Goal: Find specific page/section: Find specific page/section

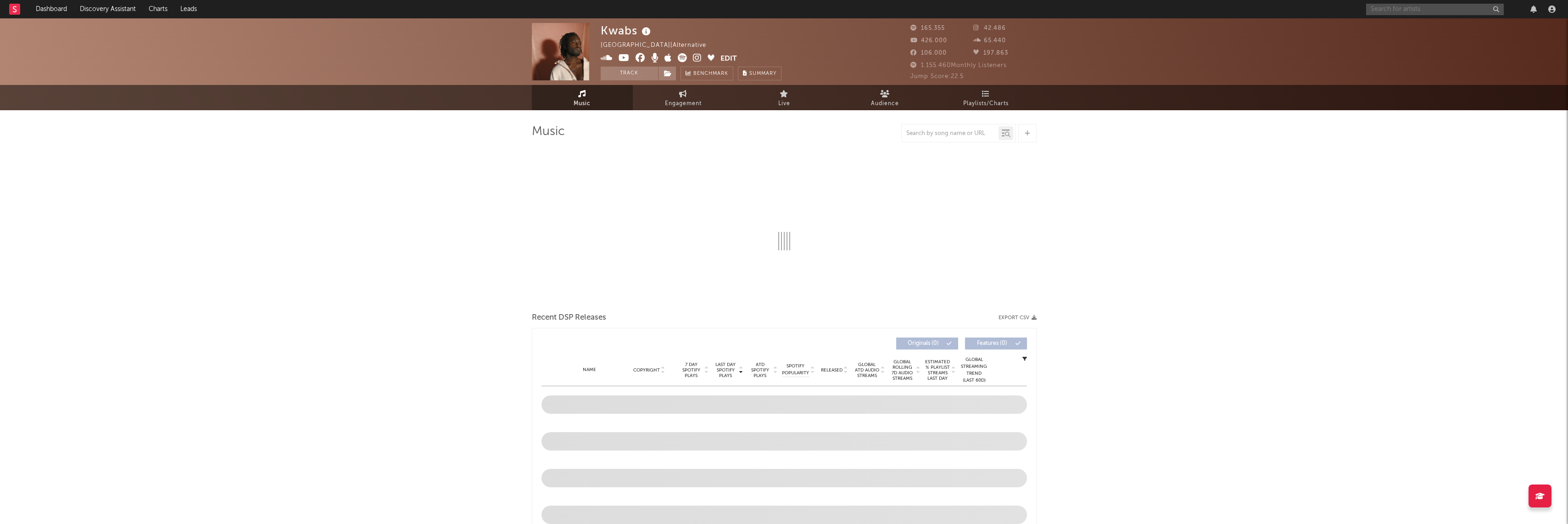
click at [1398, 10] on input "text" at bounding box center [1435, 9] width 138 height 12
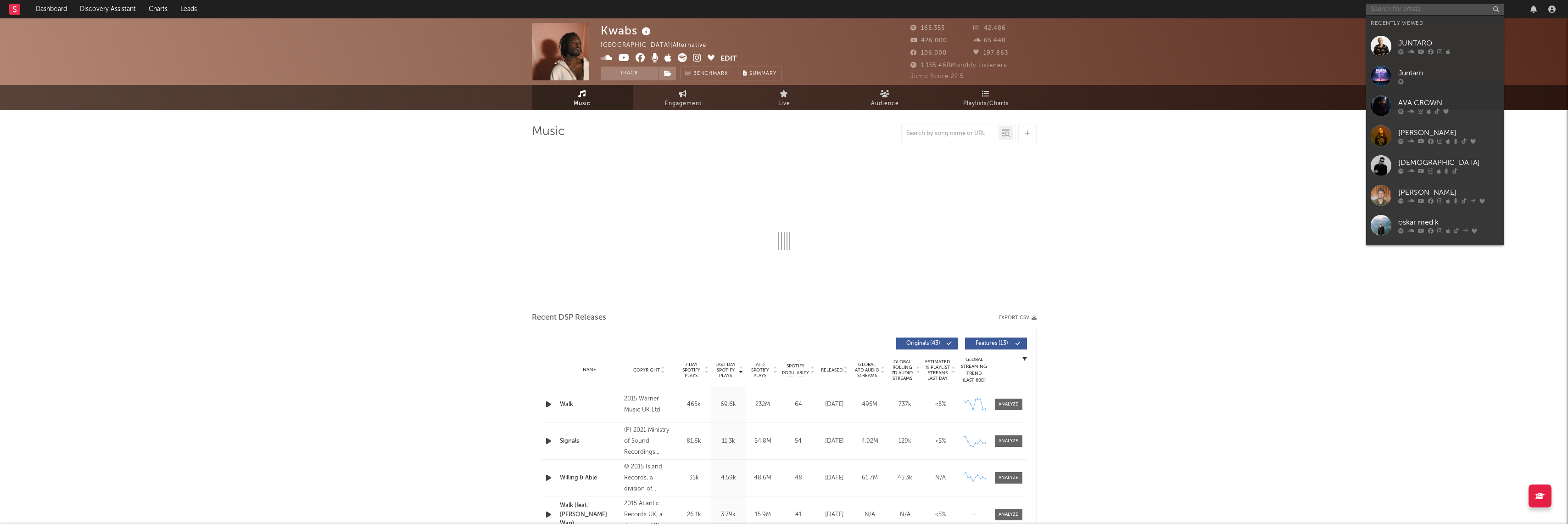
paste input "A"
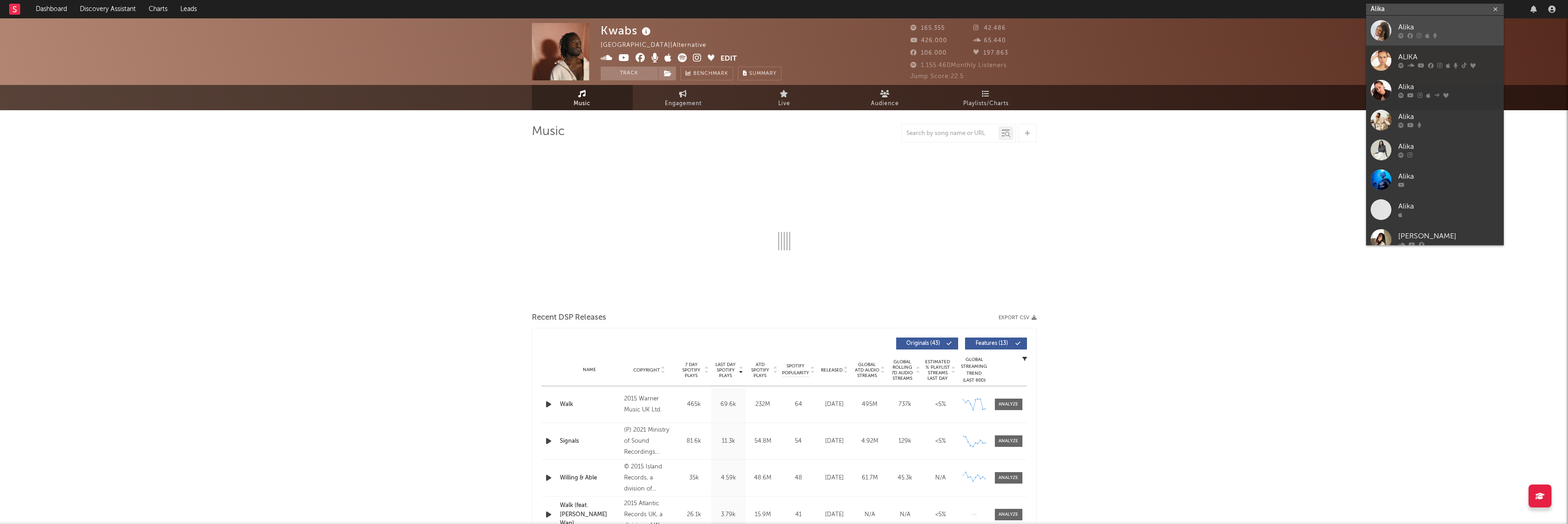
type input "Alika"
click at [1432, 24] on div "Alika" at bounding box center [1449, 27] width 101 height 11
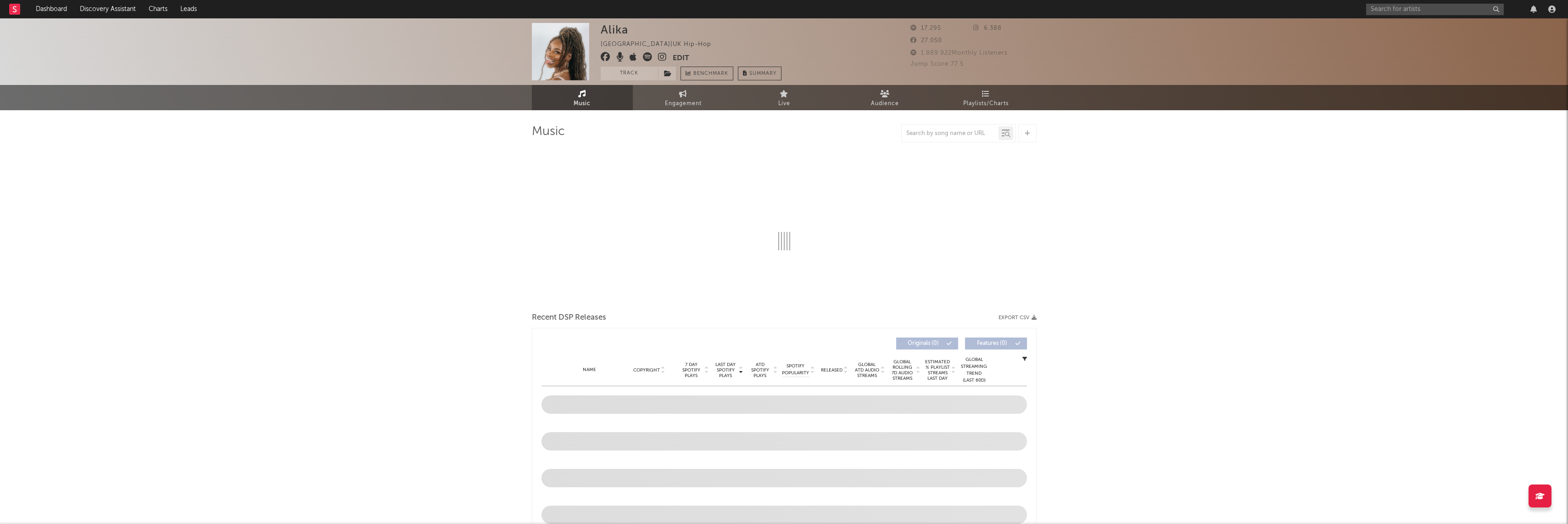
select select "1w"
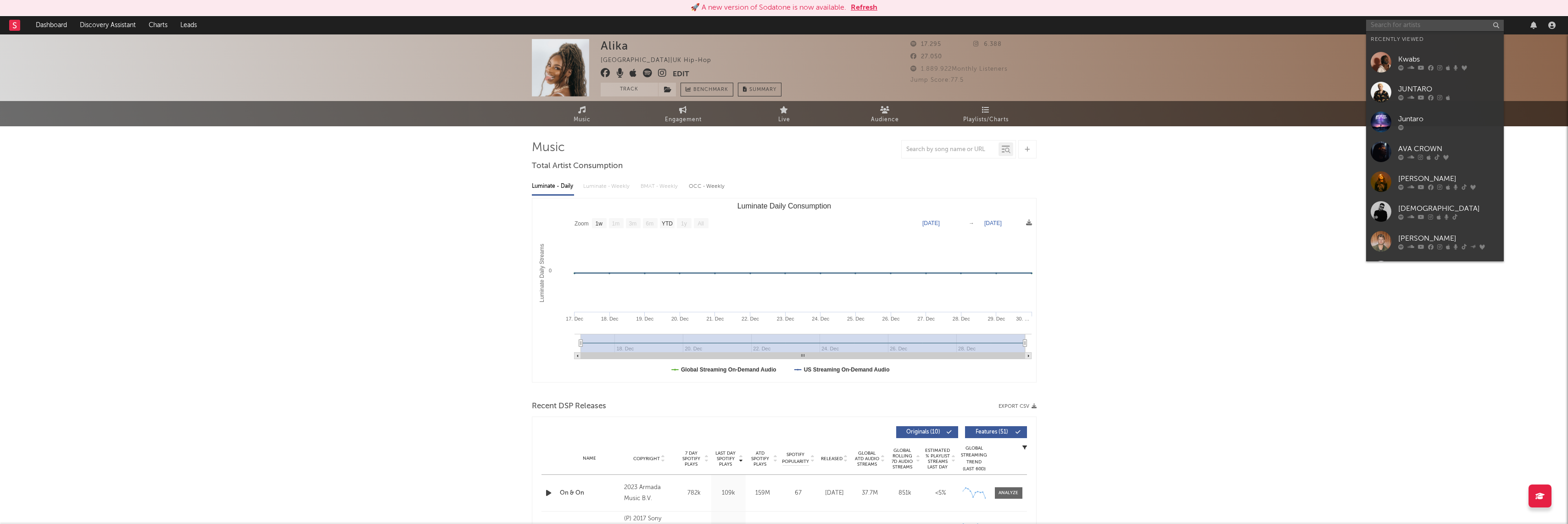
click at [1425, 27] on input "text" at bounding box center [1435, 25] width 138 height 12
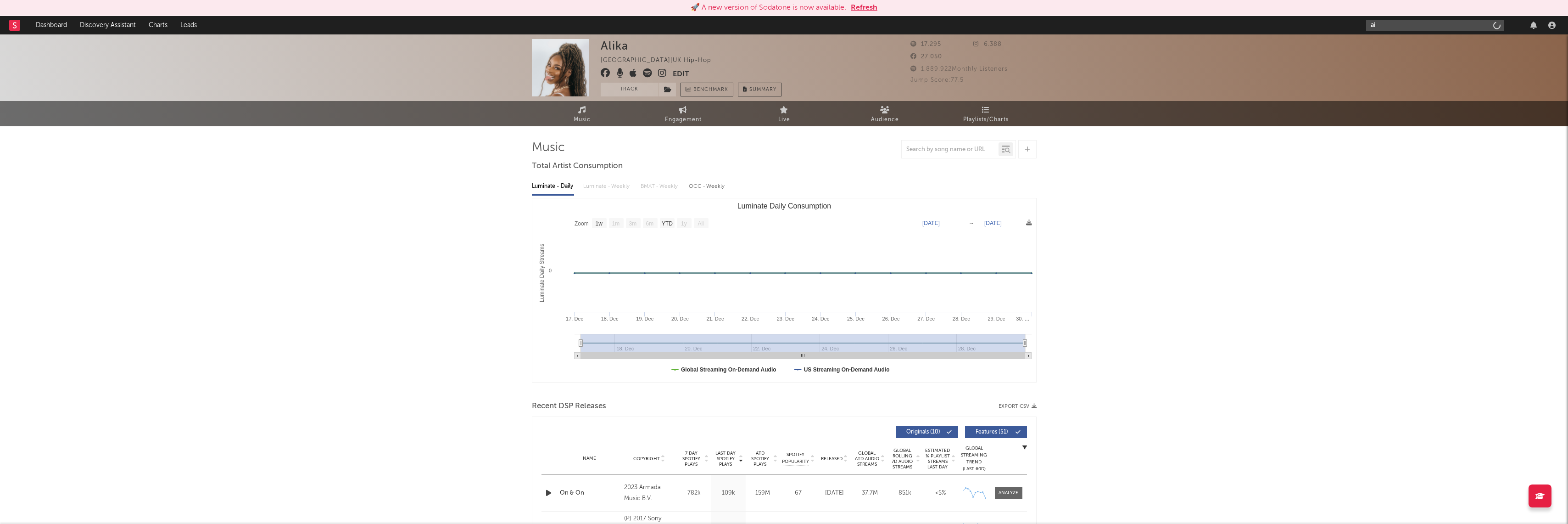
type input "a"
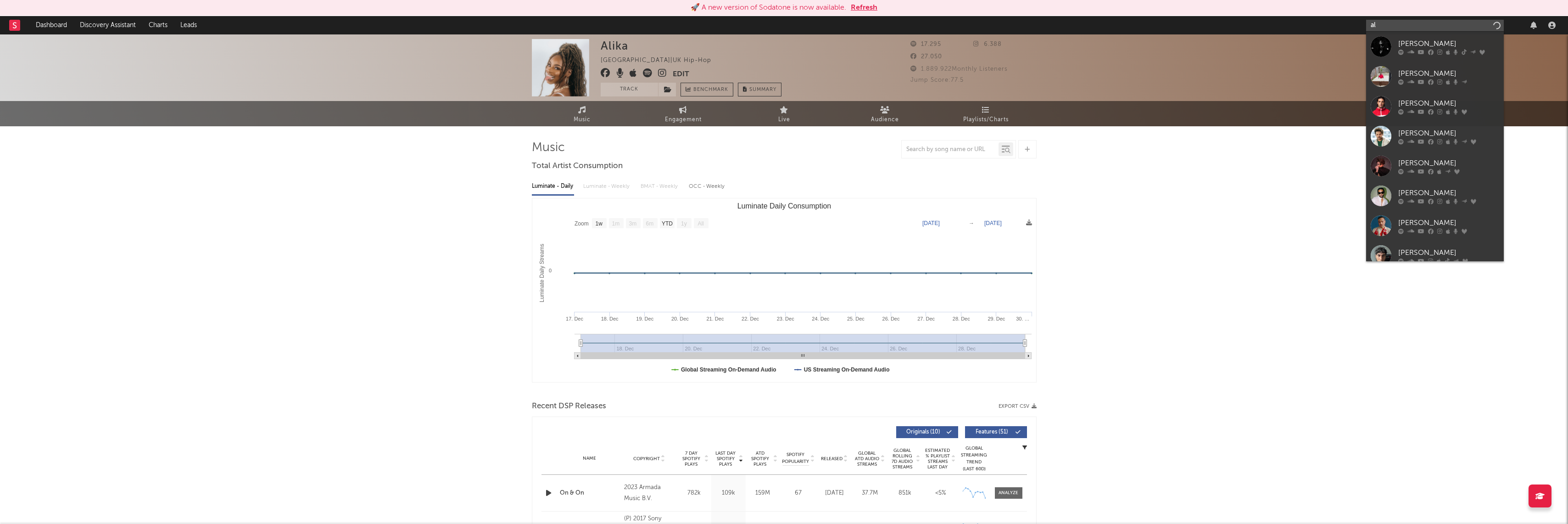
type input "a"
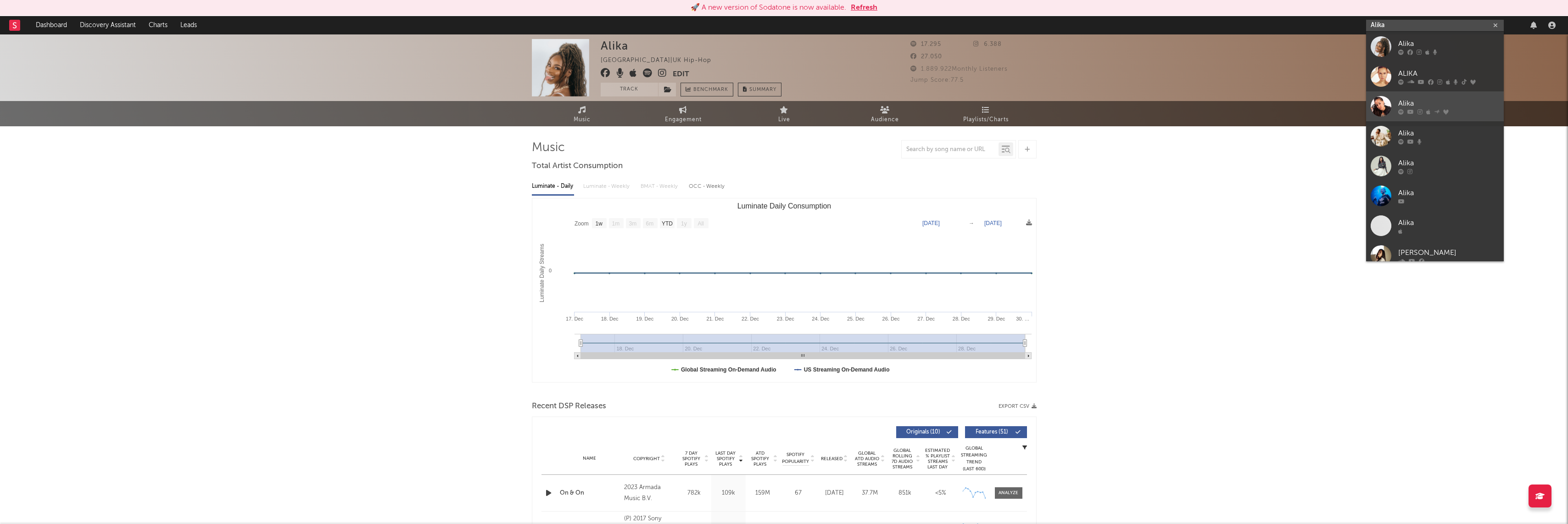
type input "Alika"
click at [1445, 103] on div "Alika" at bounding box center [1449, 103] width 101 height 11
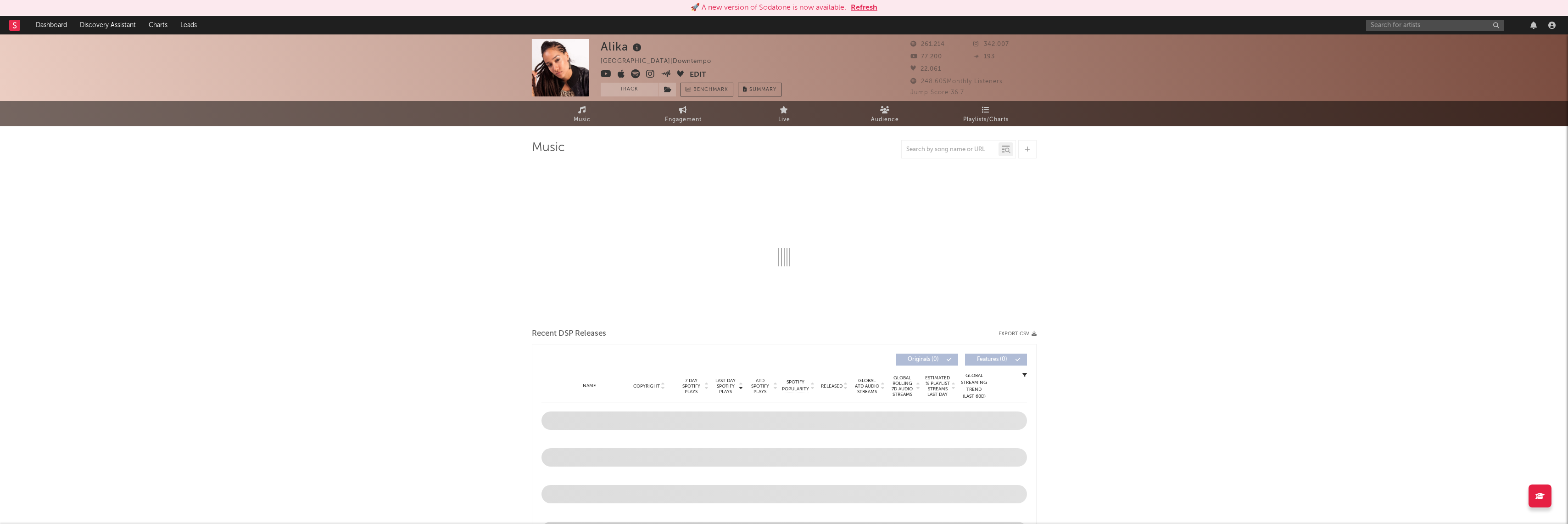
select select "6m"
